Goal: Task Accomplishment & Management: Complete application form

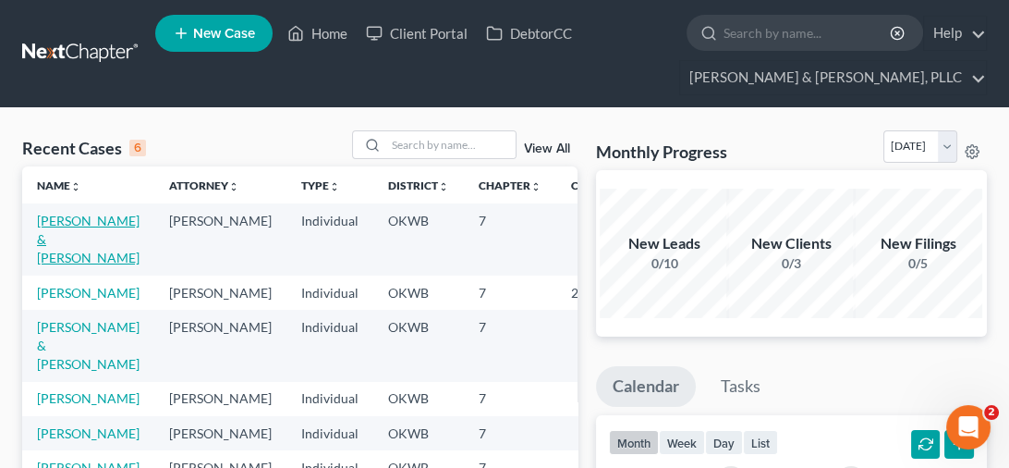
click at [48, 233] on link "[PERSON_NAME] & [PERSON_NAME]" at bounding box center [88, 239] width 103 height 53
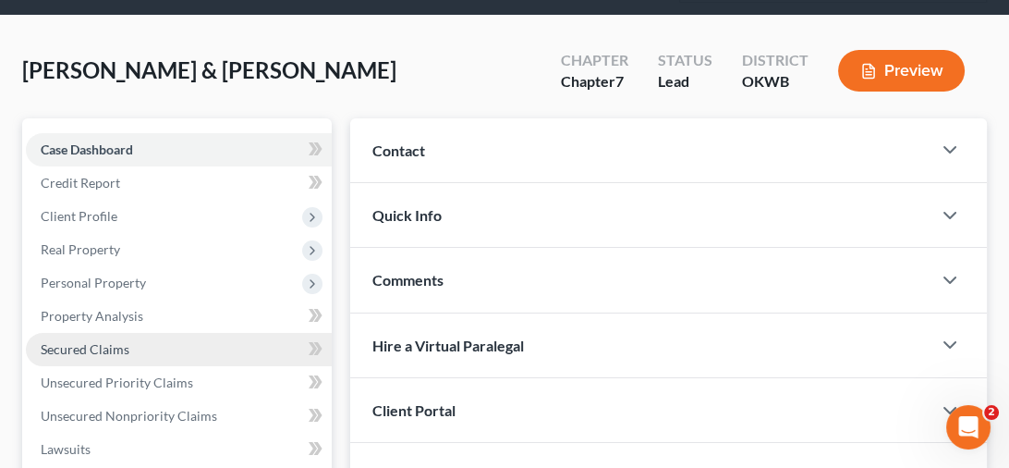
scroll to position [185, 0]
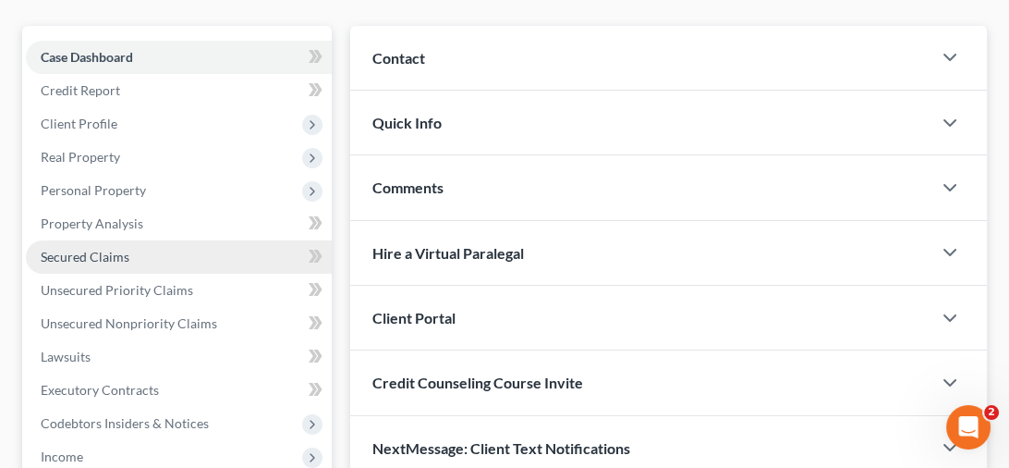
click at [110, 258] on span "Secured Claims" at bounding box center [85, 257] width 89 height 16
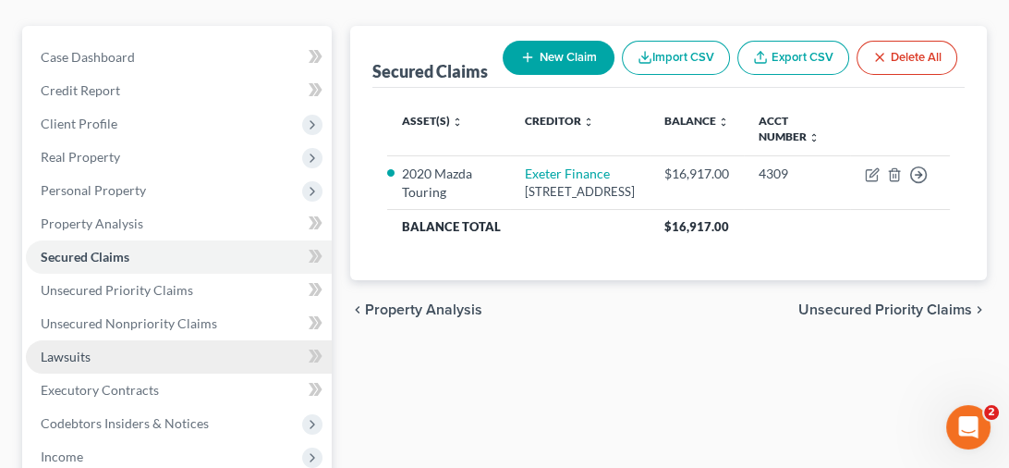
scroll to position [277, 0]
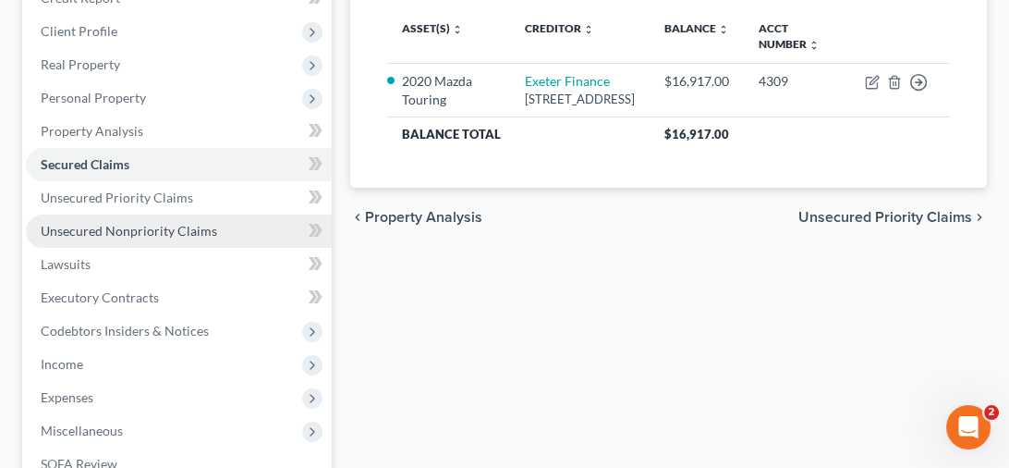
click at [148, 236] on span "Unsecured Nonpriority Claims" at bounding box center [129, 231] width 176 height 16
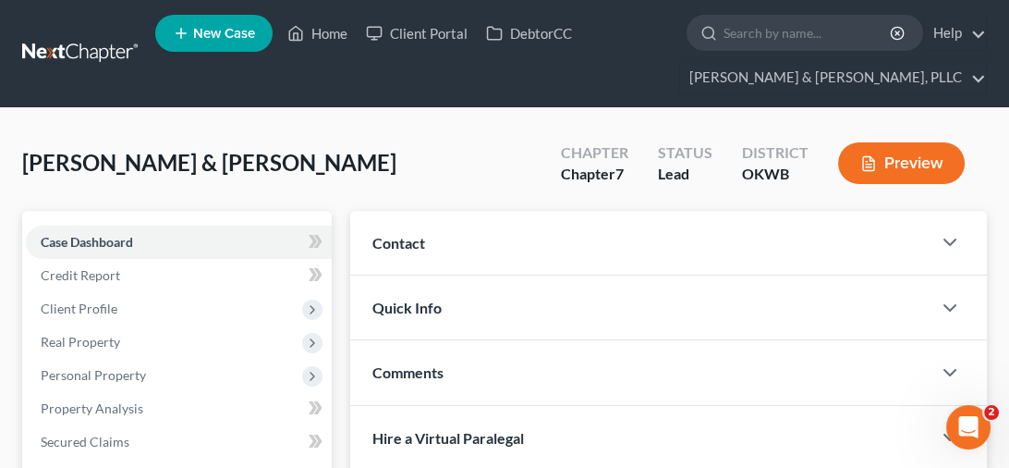
scroll to position [277, 0]
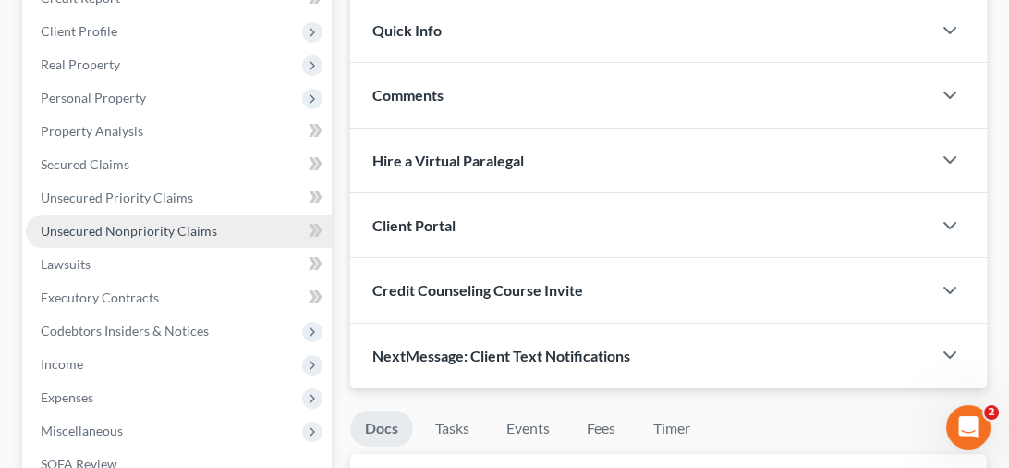
click at [117, 225] on span "Unsecured Nonpriority Claims" at bounding box center [129, 231] width 176 height 16
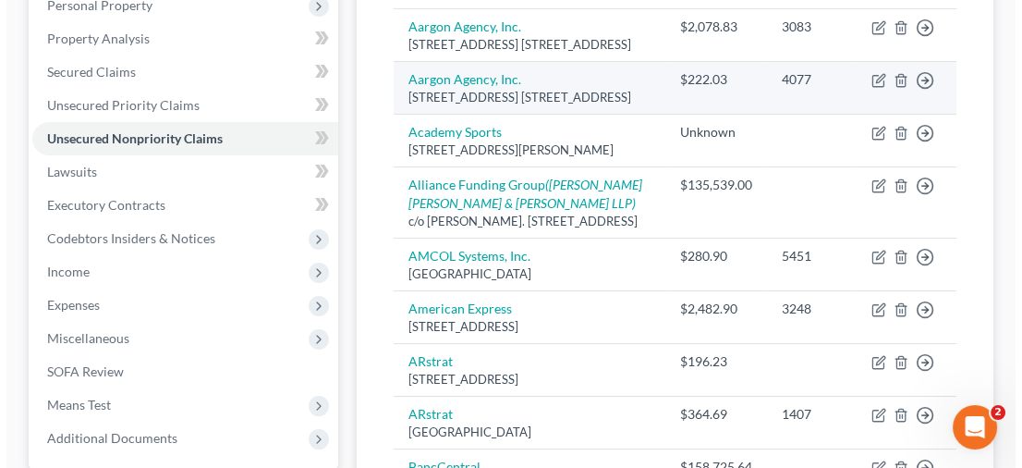
scroll to position [554, 0]
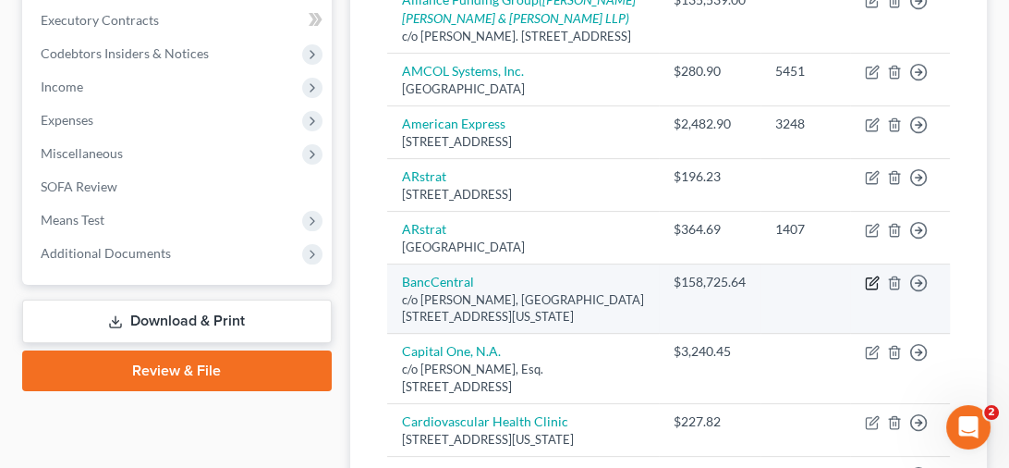
click at [868, 290] on icon "button" at bounding box center [872, 282] width 15 height 15
select select "37"
select select "4"
select select "2"
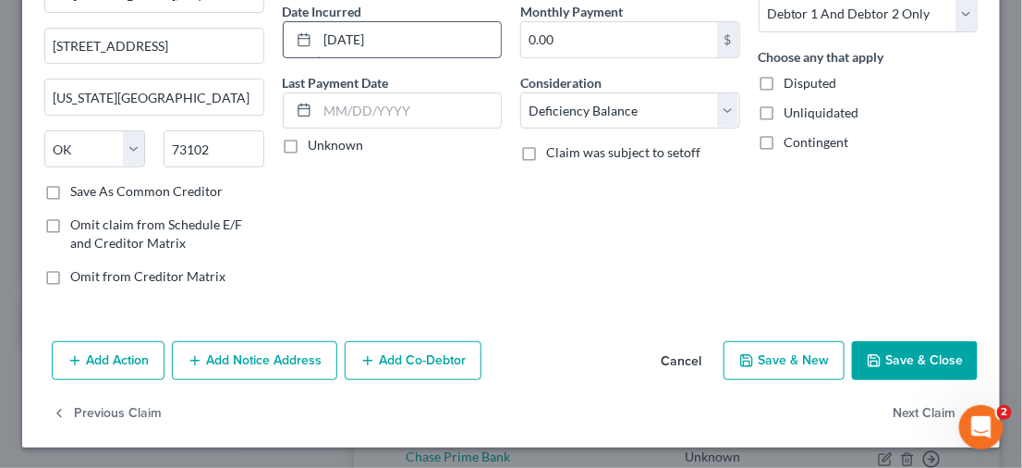
scroll to position [0, 0]
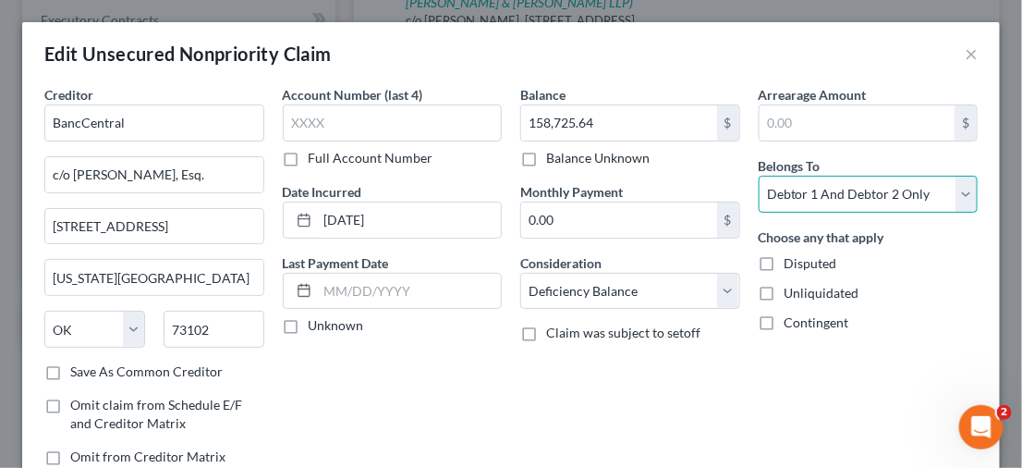
click at [949, 197] on select "Select Debtor 1 Only Debtor 2 Only Debtor 1 And Debtor 2 Only At Least One Of T…" at bounding box center [869, 194] width 220 height 37
click at [759, 176] on select "Select Debtor 1 Only Debtor 2 Only Debtor 1 And Debtor 2 Only At Least One Of T…" at bounding box center [869, 194] width 220 height 37
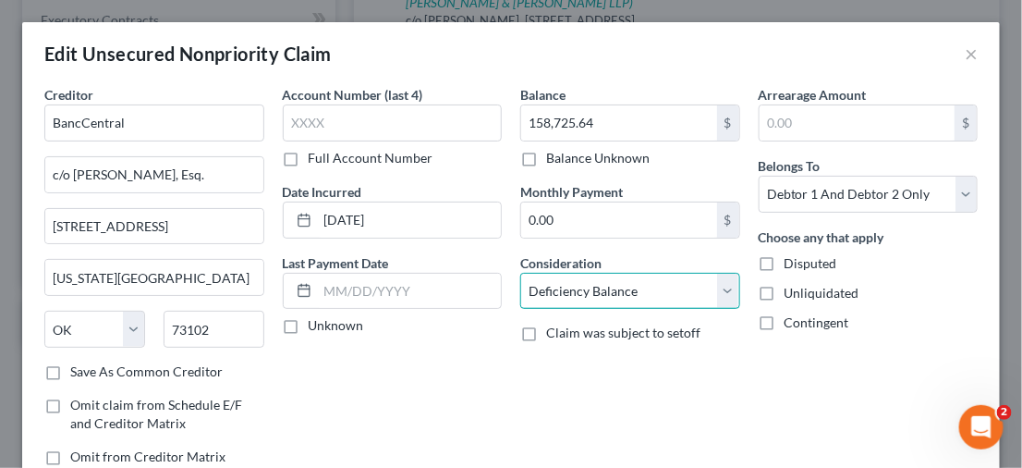
click at [709, 290] on select "Select Cable / Satellite Services Collection Agency Credit Card Debt Debt Couns…" at bounding box center [630, 291] width 220 height 37
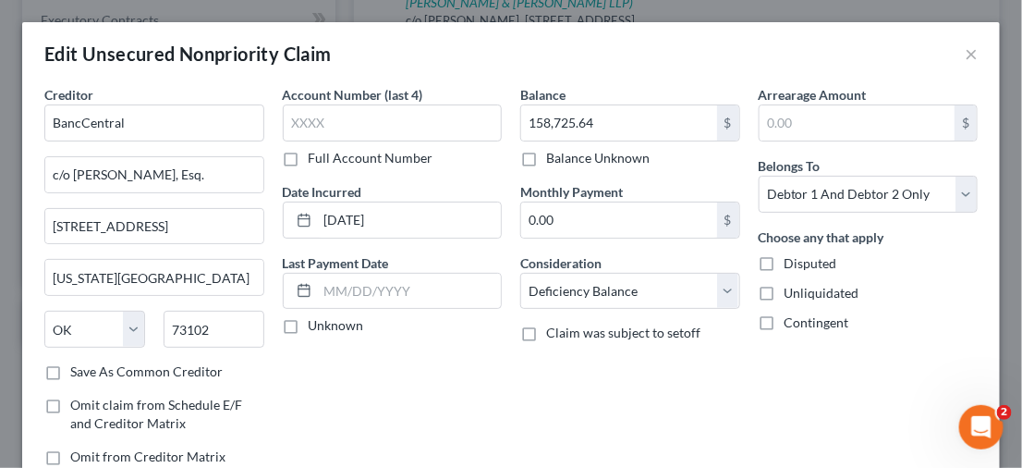
click at [678, 364] on div "Balance 158,725.64 $ Balance Unknown Balance Undetermined 158,725.64 $ Balance …" at bounding box center [630, 282] width 238 height 395
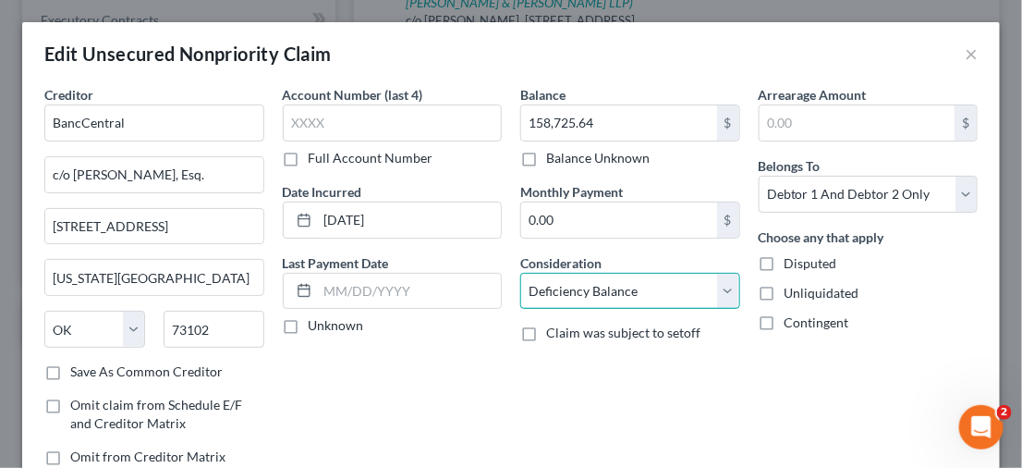
click at [711, 300] on select "Select Cable / Satellite Services Collection Agency Credit Card Debt Debt Couns…" at bounding box center [630, 291] width 220 height 37
select select "14"
click at [520, 273] on select "Select Cable / Satellite Services Collection Agency Credit Card Debt Debt Couns…" at bounding box center [630, 291] width 220 height 37
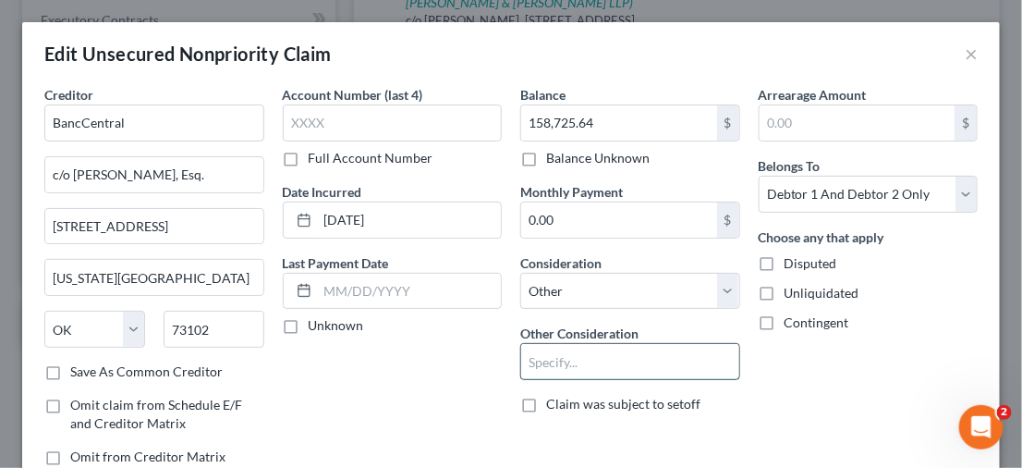
click at [608, 359] on input "text" at bounding box center [630, 361] width 218 height 35
drag, startPoint x: 622, startPoint y: 359, endPoint x: 503, endPoint y: 362, distance: 119.3
click at [503, 362] on div "Creditor * BancCentral c/o [PERSON_NAME], Esq. [STREET_ADDRESS][GEOGRAPHIC_DATA…" at bounding box center [511, 282] width 952 height 395
type input "Business debt"
click at [432, 375] on div "Account Number (last 4) Full Account Number Date Incurred [DATE] Last Payment D…" at bounding box center [393, 282] width 238 height 395
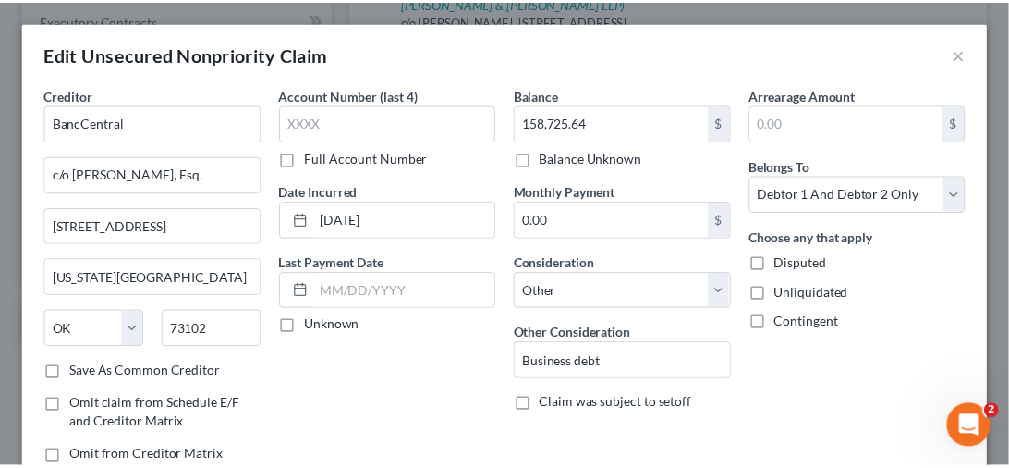
scroll to position [180, 0]
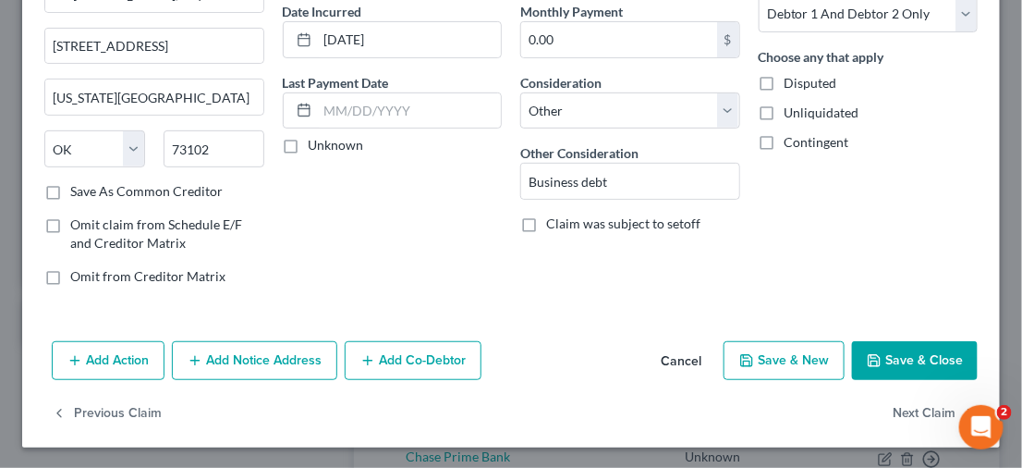
click at [871, 362] on polyline "button" at bounding box center [874, 362] width 6 height 5
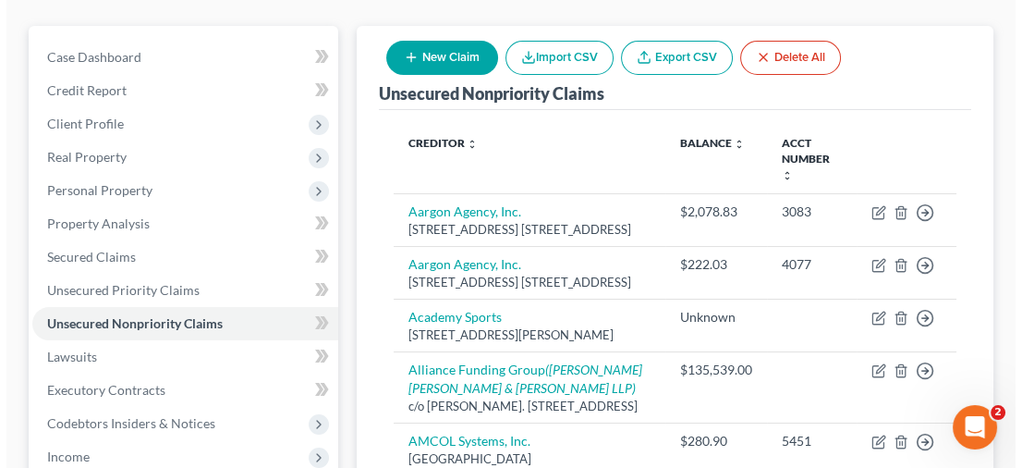
scroll to position [277, 0]
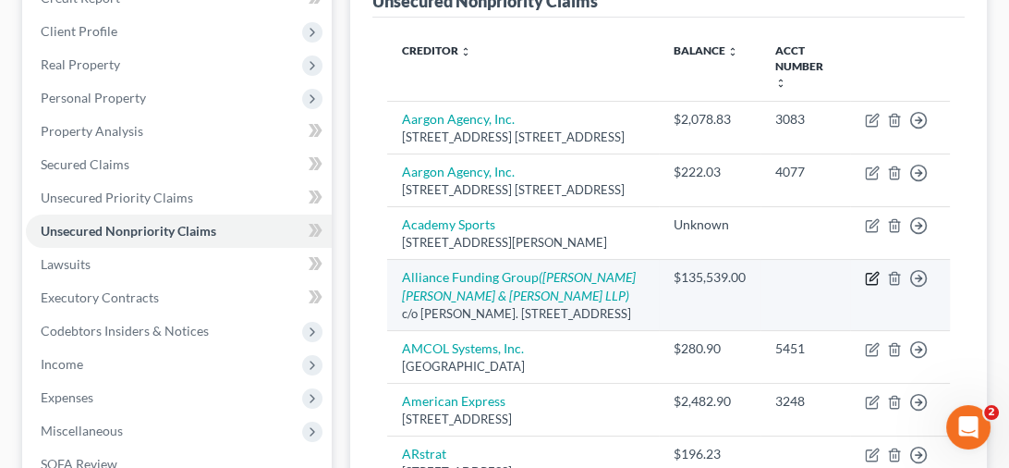
click at [870, 280] on icon "button" at bounding box center [874, 276] width 8 height 8
select select "37"
select select "10"
select select "2"
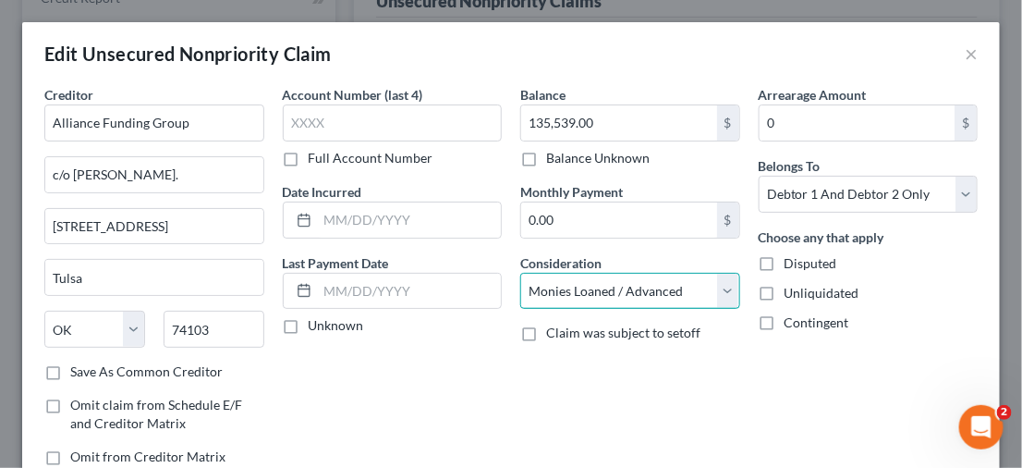
click at [712, 296] on select "Select Cable / Satellite Services Collection Agency Credit Card Debt Debt Couns…" at bounding box center [630, 291] width 220 height 37
select select "14"
click at [520, 273] on select "Select Cable / Satellite Services Collection Agency Credit Card Debt Debt Couns…" at bounding box center [630, 291] width 220 height 37
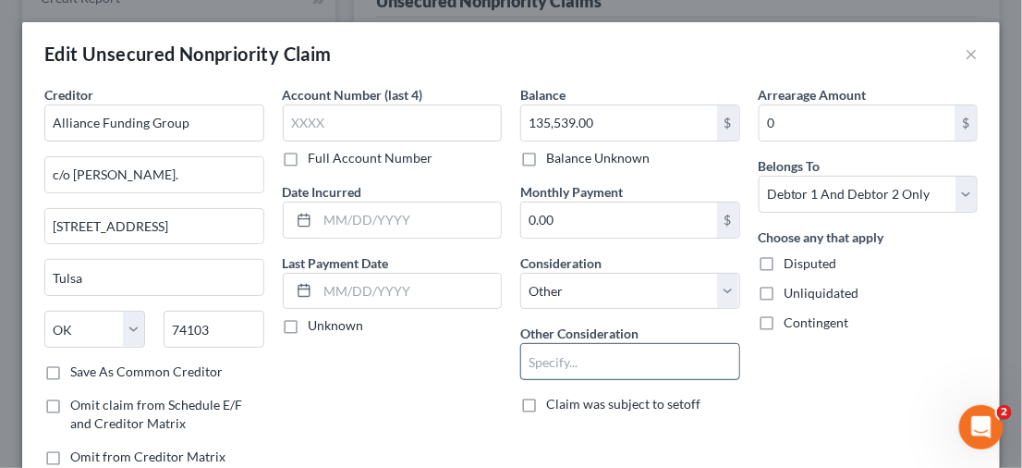
click at [541, 363] on input "text" at bounding box center [630, 361] width 218 height 35
paste input "Business debt"
type input "Business debt"
click at [581, 162] on label "Balance Unknown" at bounding box center [597, 158] width 103 height 18
click at [566, 161] on input "Balance Unknown" at bounding box center [560, 155] width 12 height 12
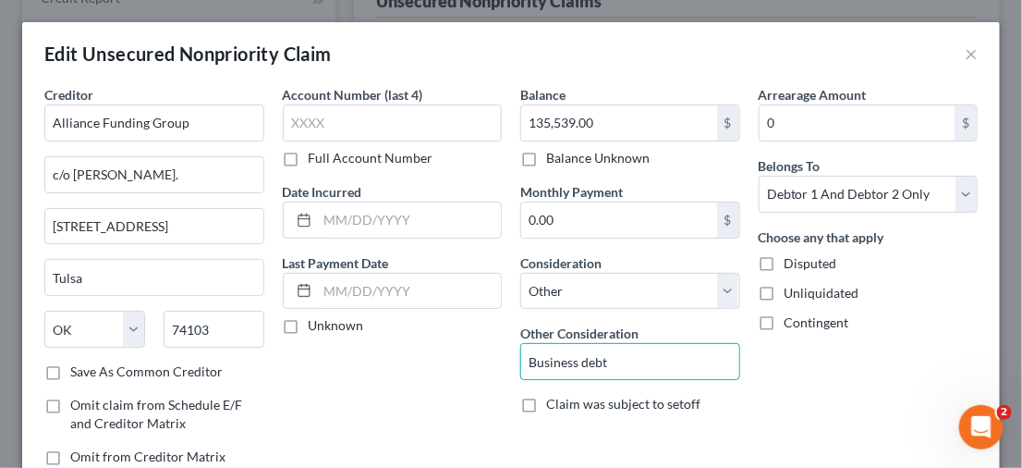
checkbox input "true"
type input "0.00"
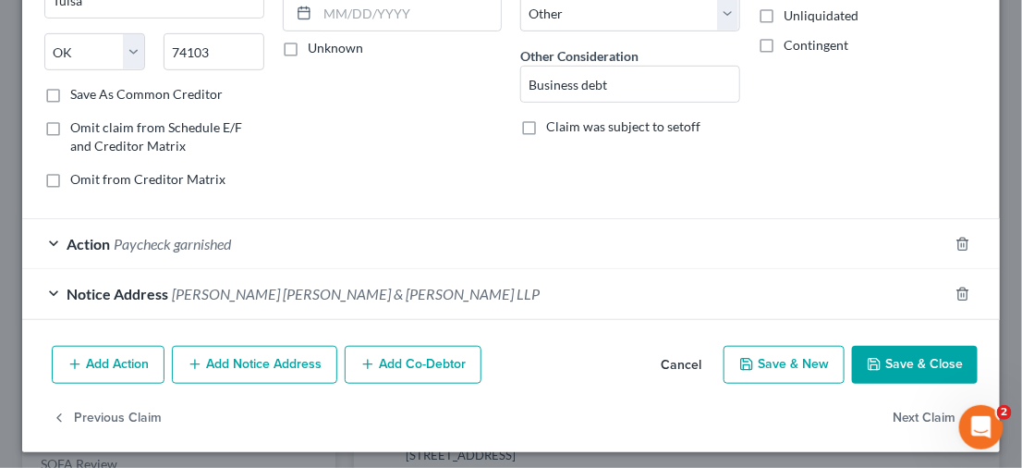
click at [874, 368] on button "Save & Close" at bounding box center [915, 365] width 126 height 39
click at [893, 398] on button "Next Claim" at bounding box center [935, 417] width 85 height 39
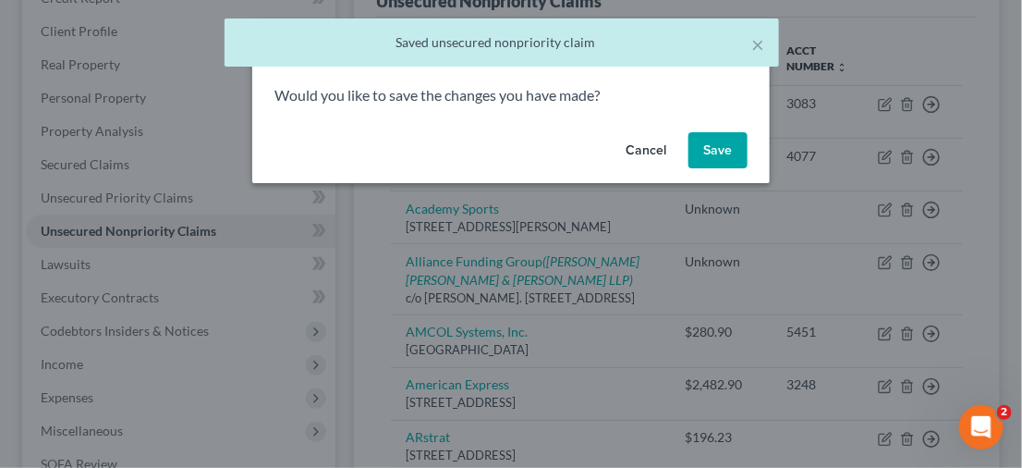
click at [725, 152] on button "Save" at bounding box center [717, 150] width 59 height 37
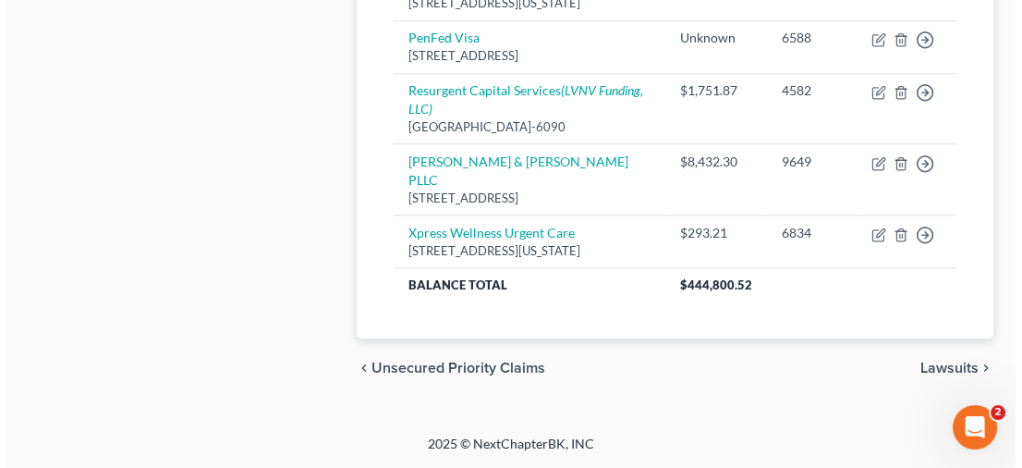
scroll to position [1571, 0]
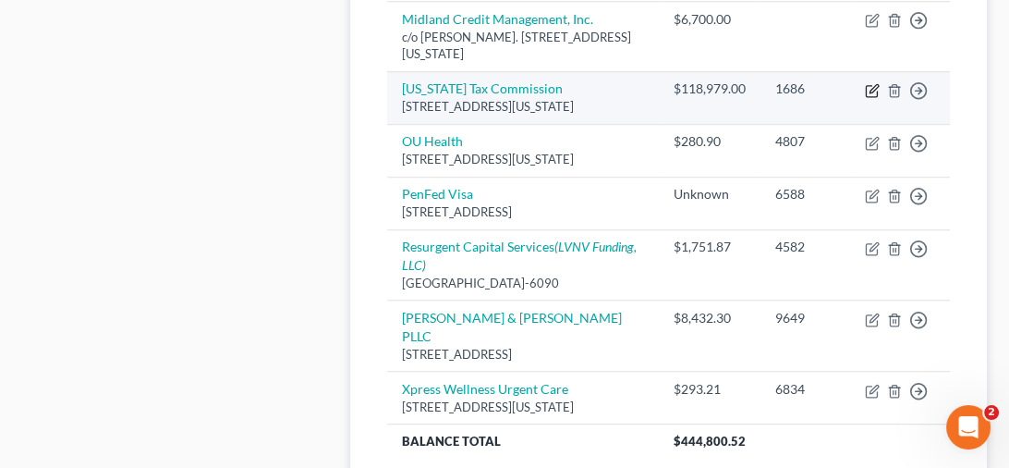
click at [871, 92] on icon "button" at bounding box center [874, 88] width 8 height 8
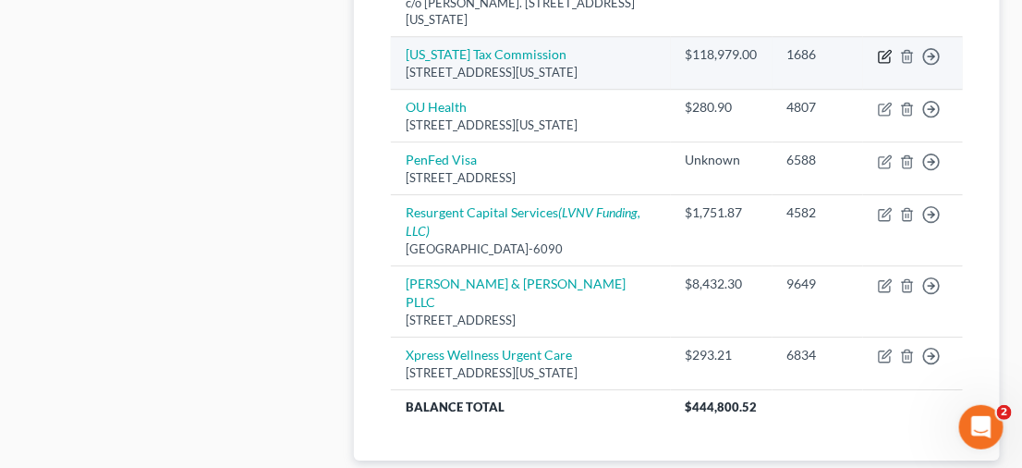
select select "37"
select select "14"
select select "2"
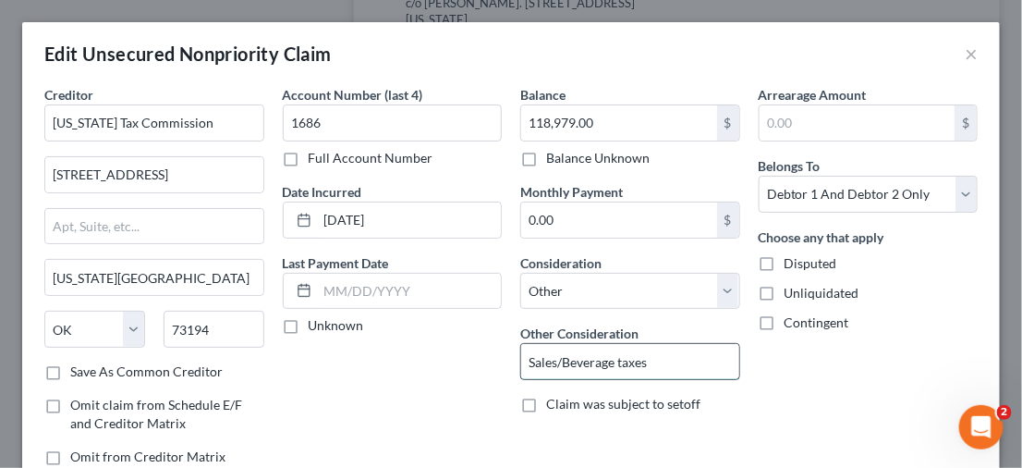
click at [651, 360] on input "Sales/Beverage taxes" at bounding box center [630, 361] width 218 height 35
click at [521, 359] on input "Sales/Beverage taxes" at bounding box center [630, 361] width 218 height 35
paste input "Business debt"
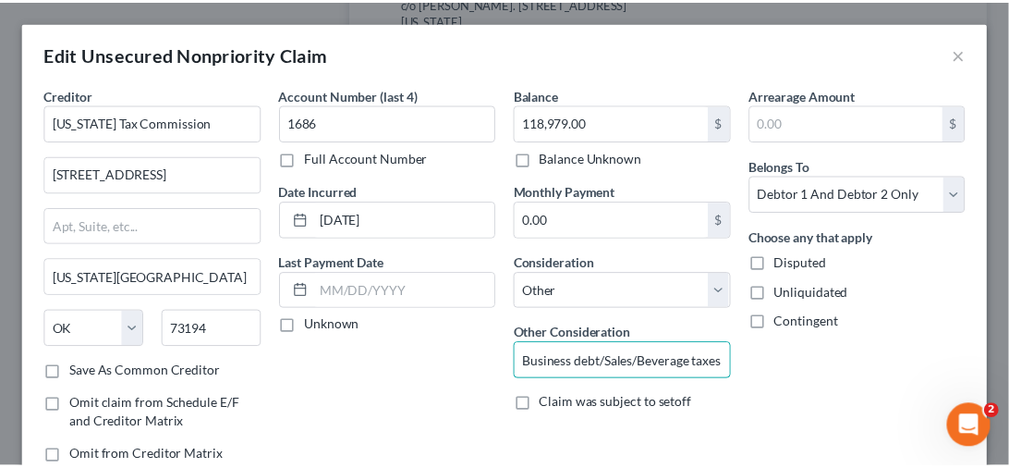
scroll to position [180, 0]
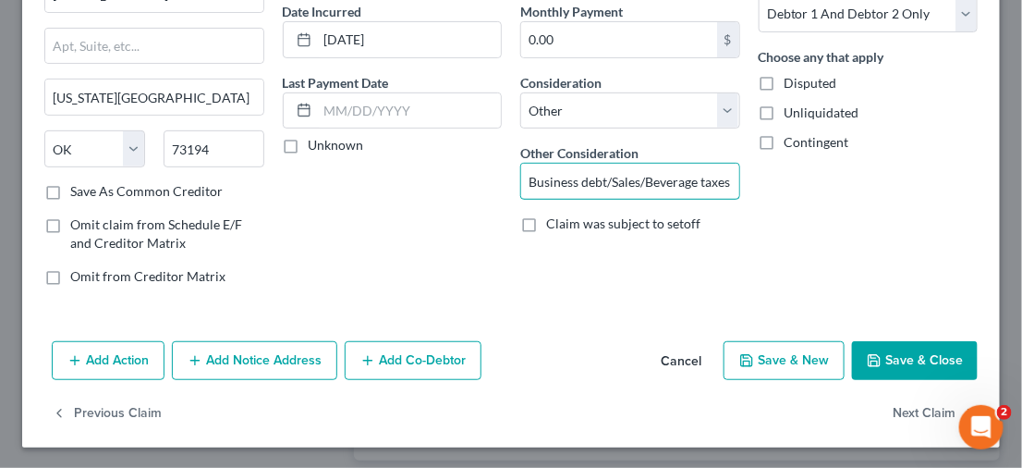
type input "Business debt/Sales/Beverage taxes"
click at [883, 349] on button "Save & Close" at bounding box center [915, 360] width 126 height 39
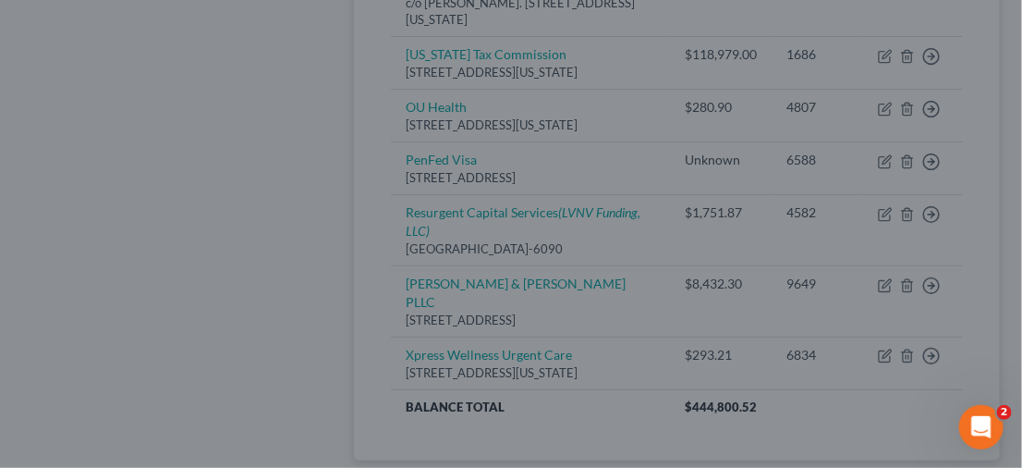
type input "0"
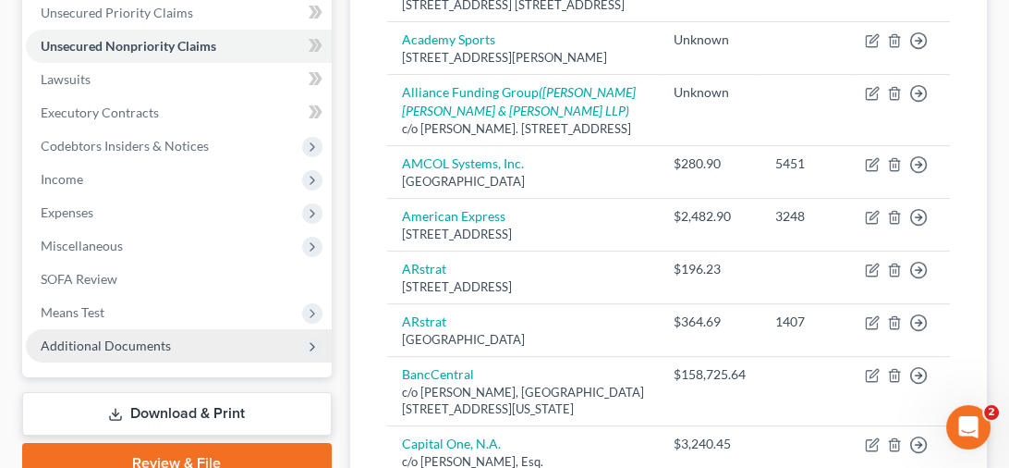
scroll to position [647, 0]
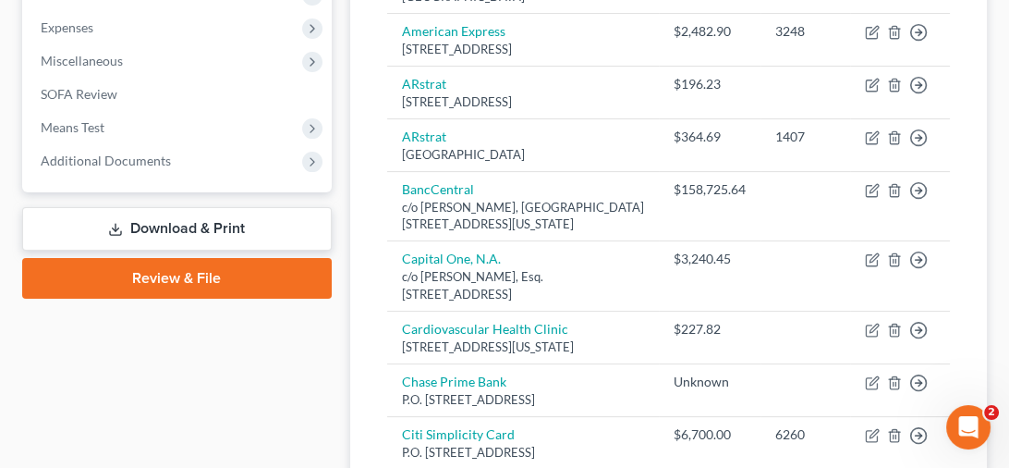
click at [200, 219] on link "Download & Print" at bounding box center [177, 228] width 310 height 43
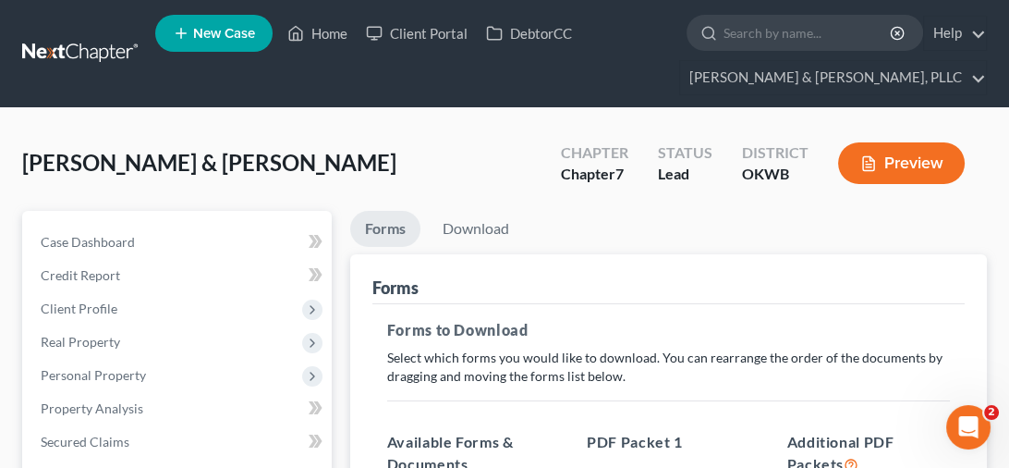
scroll to position [277, 0]
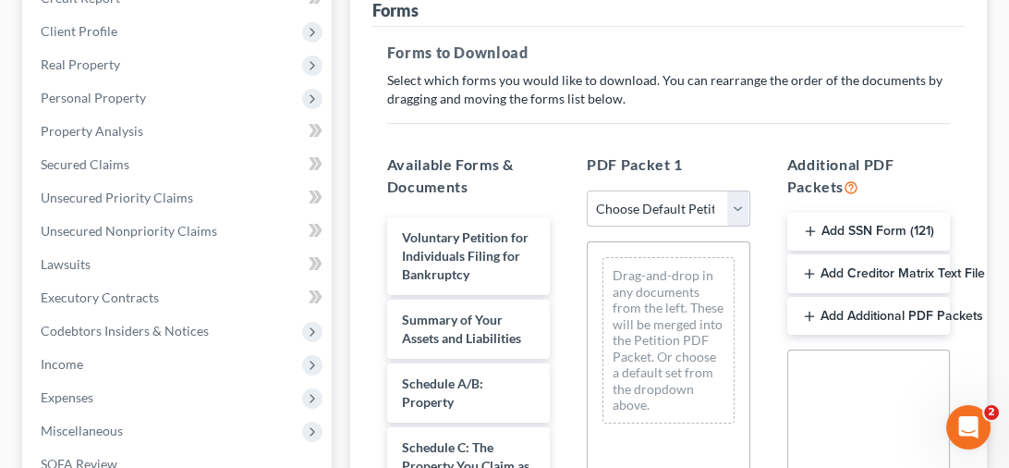
click at [739, 213] on select "Choose Default Petition PDF Packet Complete Bankruptcy Petition (all forms and …" at bounding box center [668, 208] width 163 height 37
select select "0"
click at [587, 190] on select "Choose Default Petition PDF Packet Complete Bankruptcy Petition (all forms and …" at bounding box center [668, 208] width 163 height 37
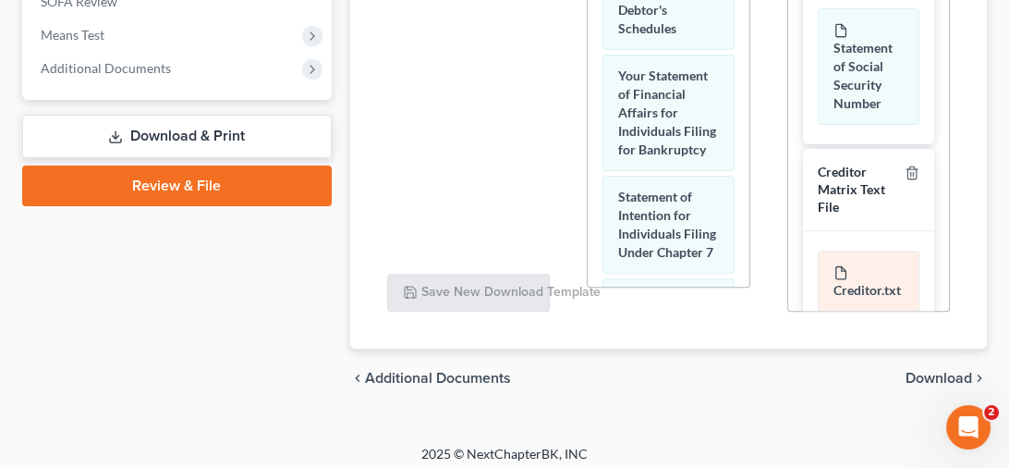
scroll to position [748, 0]
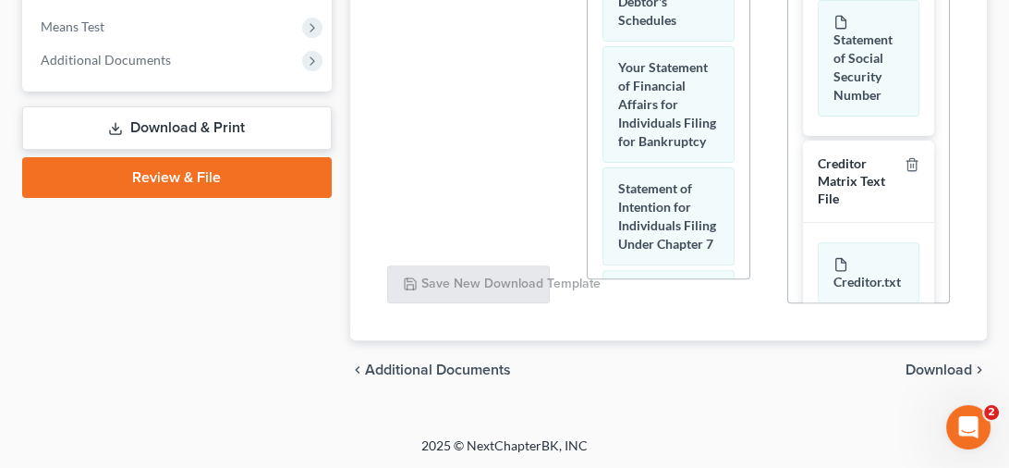
click at [928, 365] on span "Download" at bounding box center [939, 369] width 67 height 15
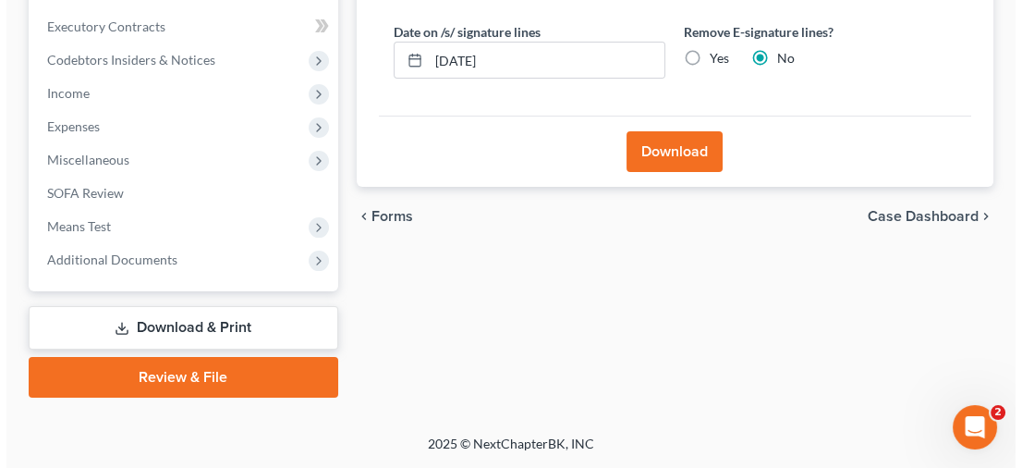
scroll to position [545, 0]
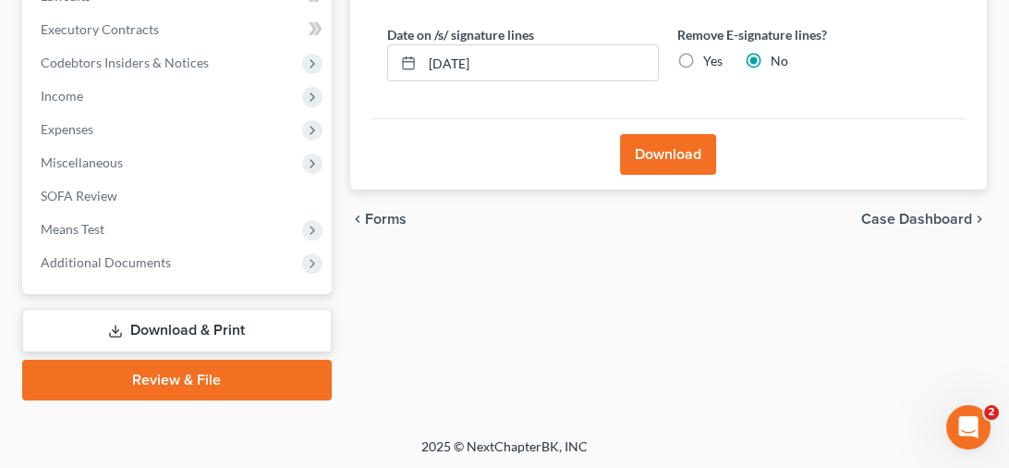
click at [675, 152] on button "Download" at bounding box center [668, 154] width 96 height 41
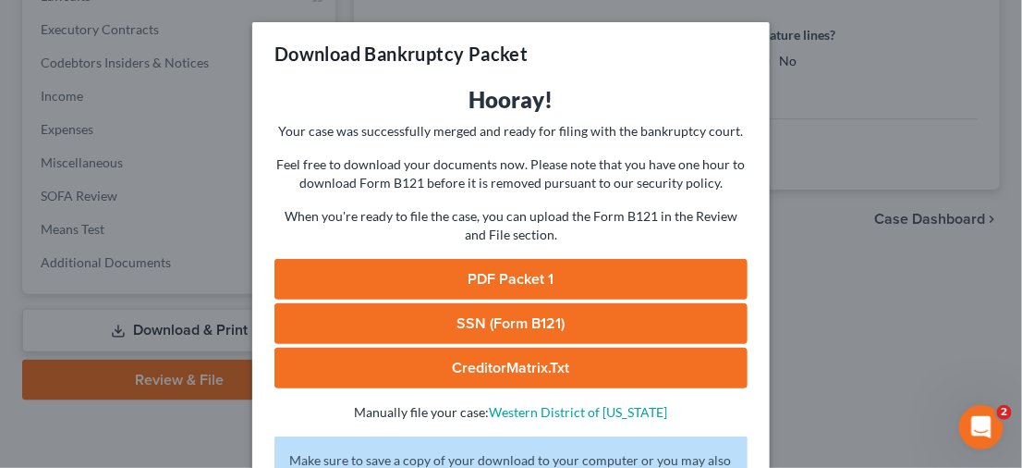
click at [592, 265] on link "PDF Packet 1" at bounding box center [510, 279] width 473 height 41
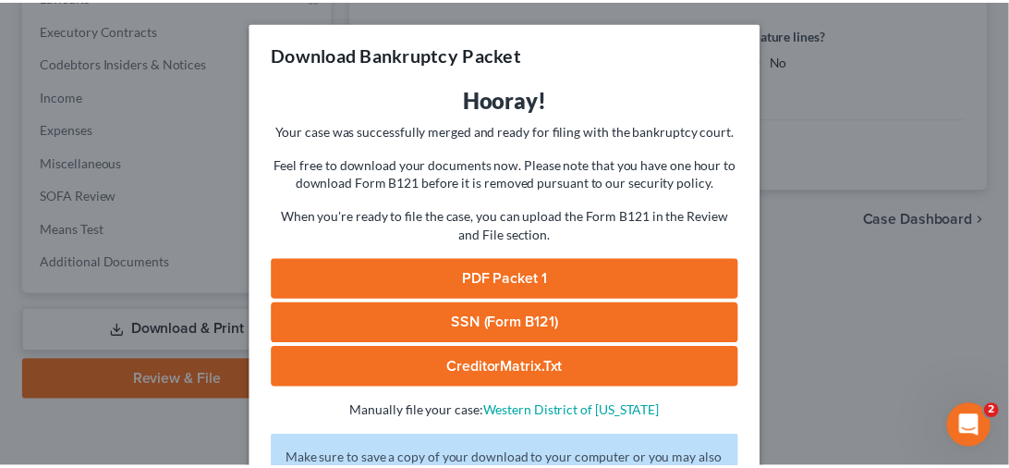
scroll to position [168, 0]
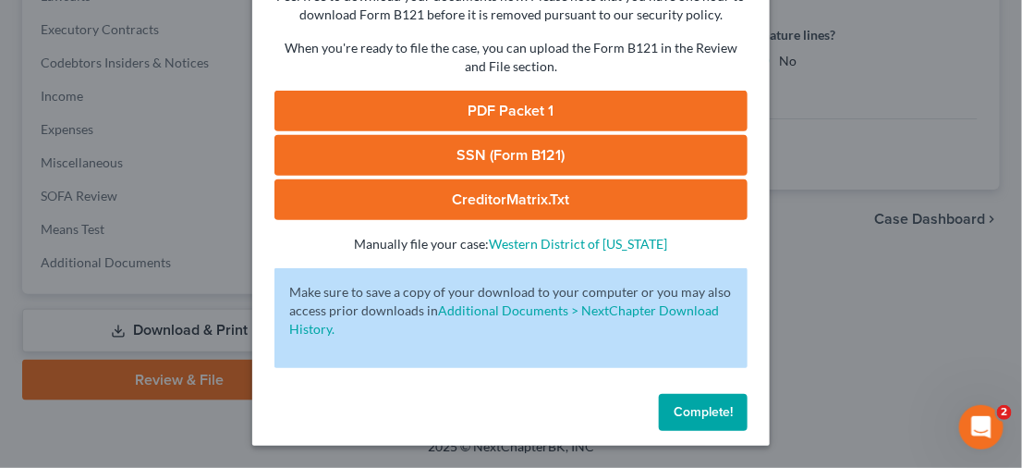
click at [675, 409] on span "Complete!" at bounding box center [703, 412] width 59 height 16
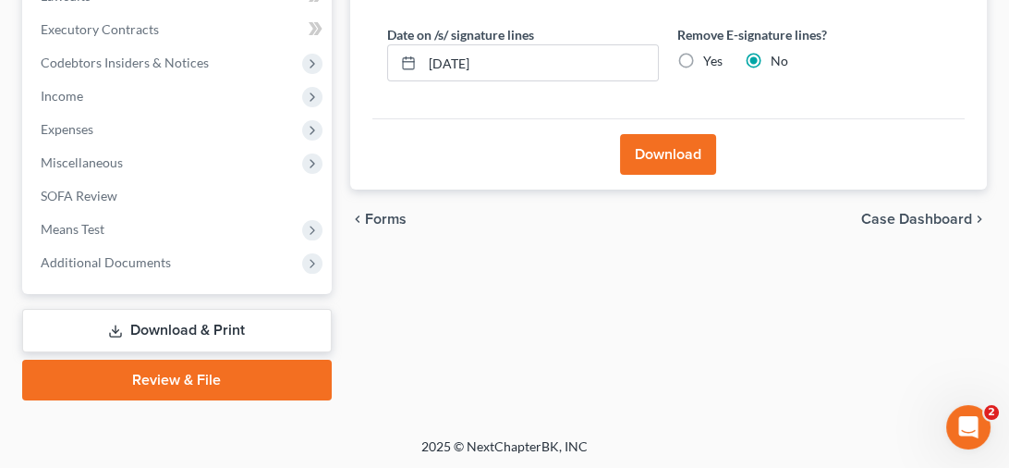
scroll to position [268, 0]
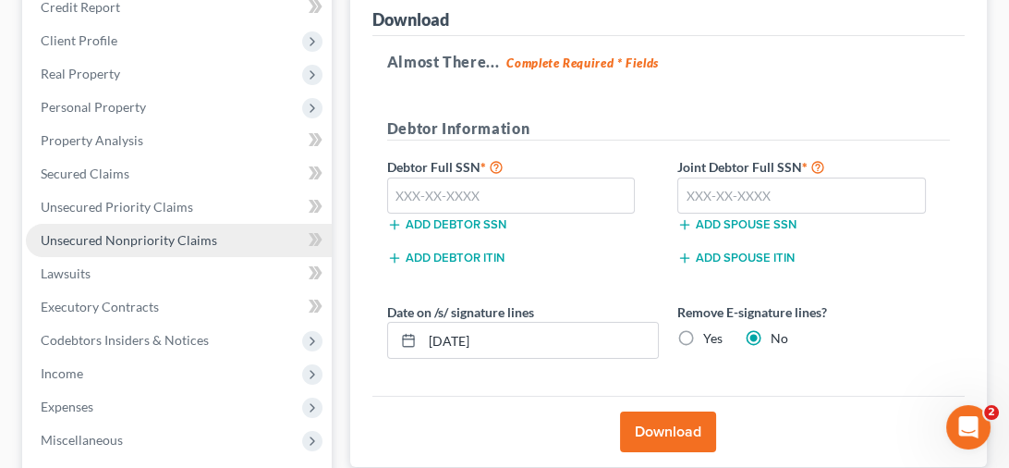
click at [114, 236] on span "Unsecured Nonpriority Claims" at bounding box center [129, 240] width 176 height 16
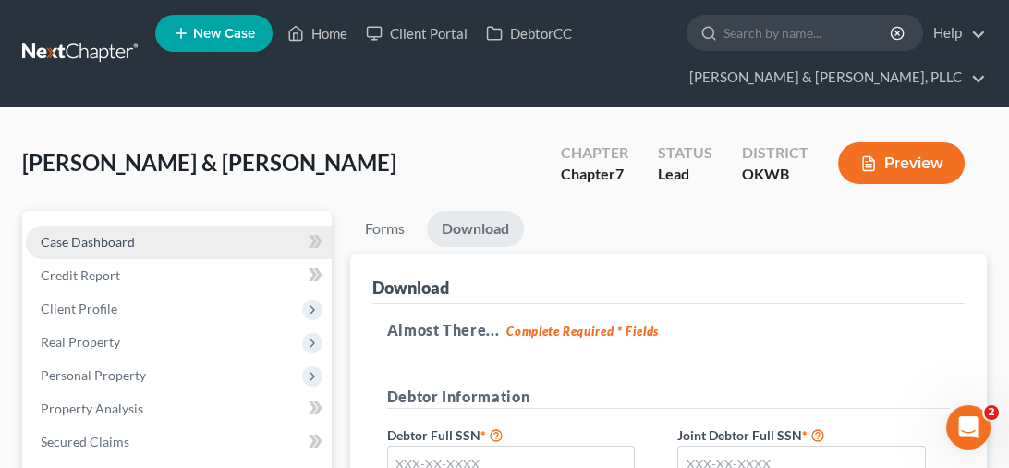
click at [114, 236] on span "Case Dashboard" at bounding box center [88, 242] width 94 height 16
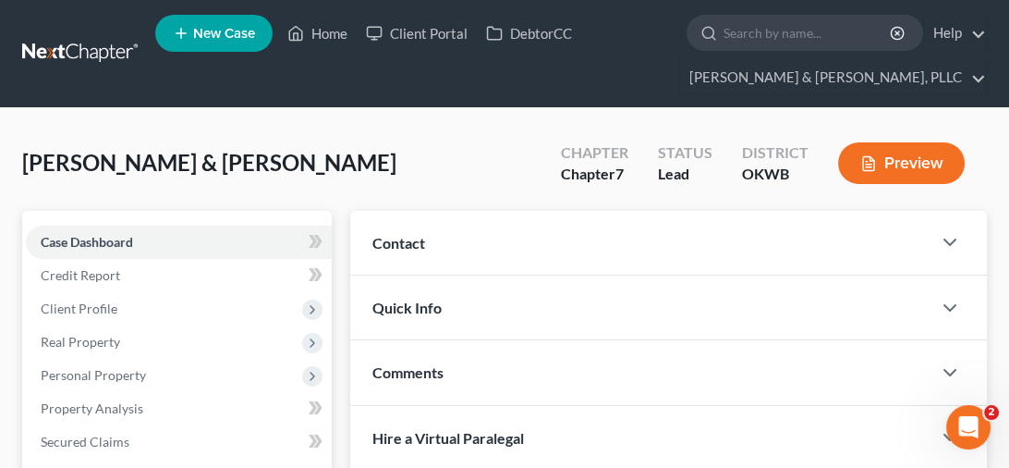
scroll to position [277, 0]
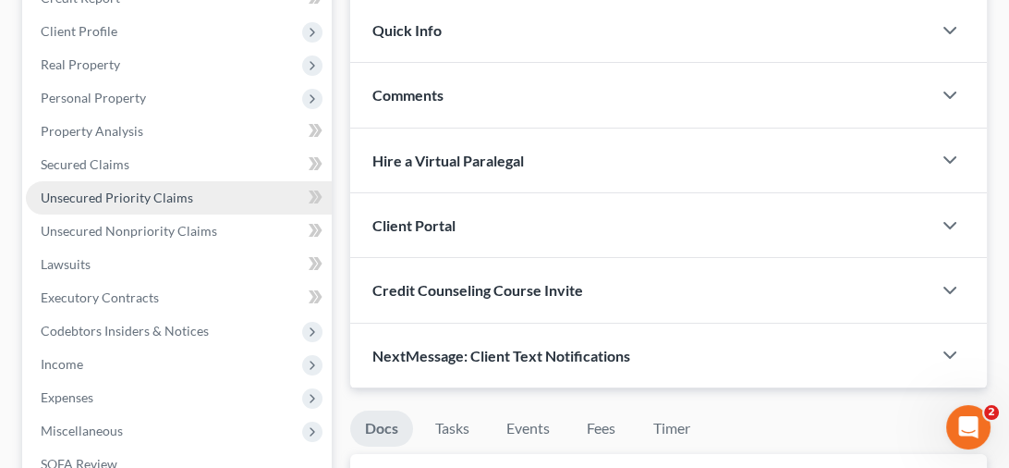
click at [159, 202] on span "Unsecured Priority Claims" at bounding box center [117, 197] width 152 height 16
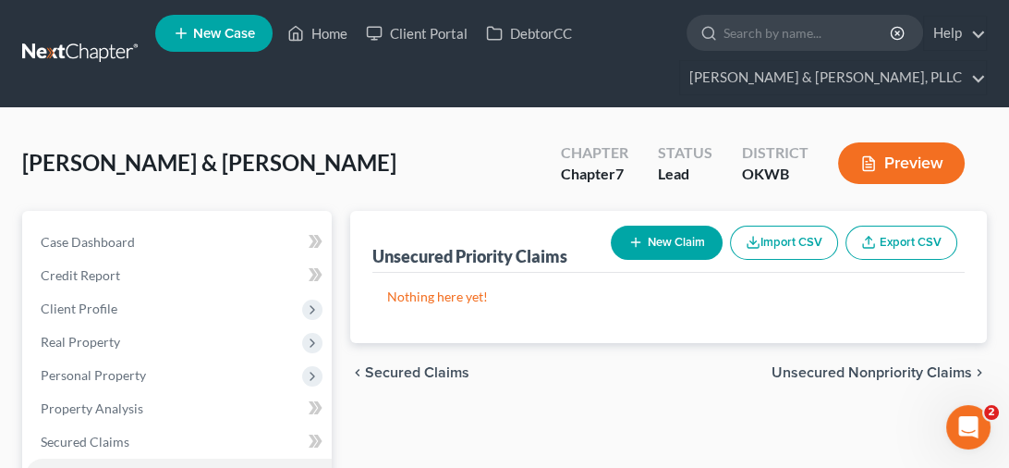
scroll to position [277, 0]
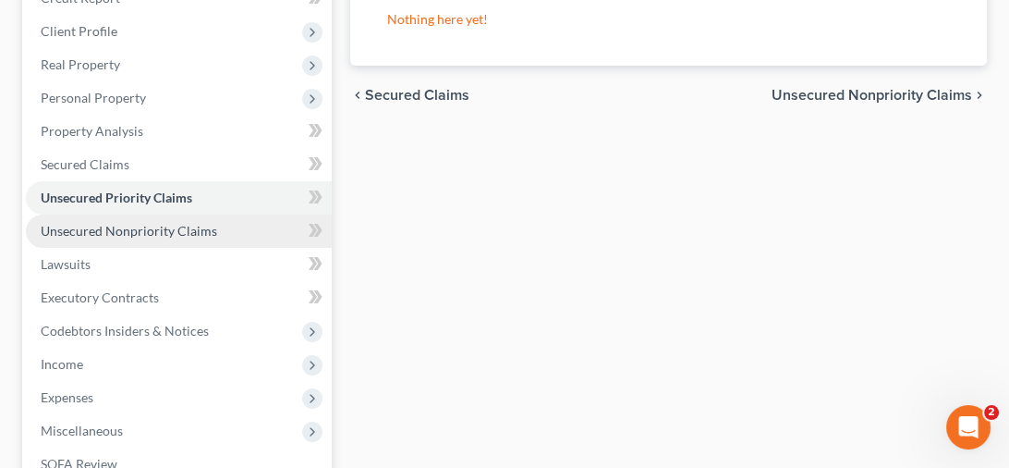
click at [152, 223] on span "Unsecured Nonpriority Claims" at bounding box center [129, 231] width 176 height 16
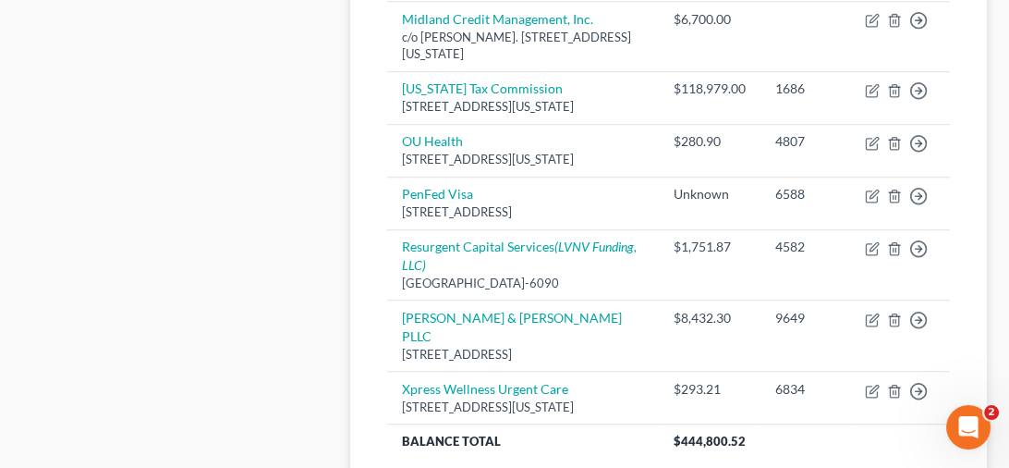
scroll to position [1386, 0]
